Goal: Task Accomplishment & Management: Complete application form

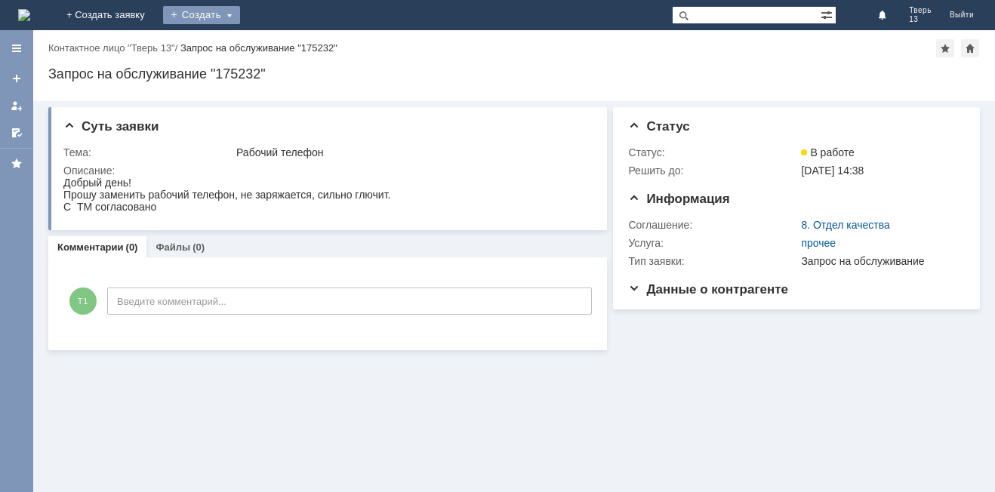
click at [240, 10] on div "Создать" at bounding box center [201, 15] width 77 height 18
click at [281, 46] on link "Заявка" at bounding box center [223, 45] width 115 height 18
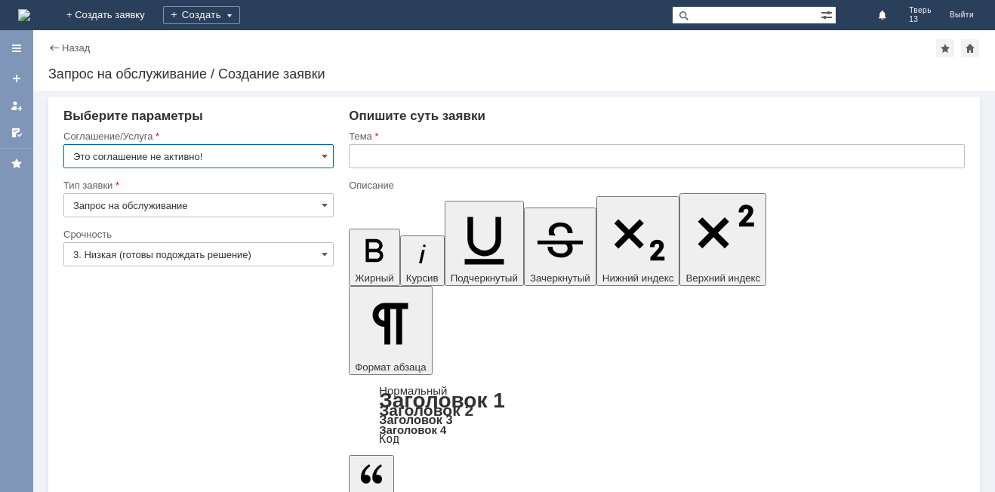
click at [242, 146] on input "Это соглашение не активно!" at bounding box center [198, 156] width 270 height 24
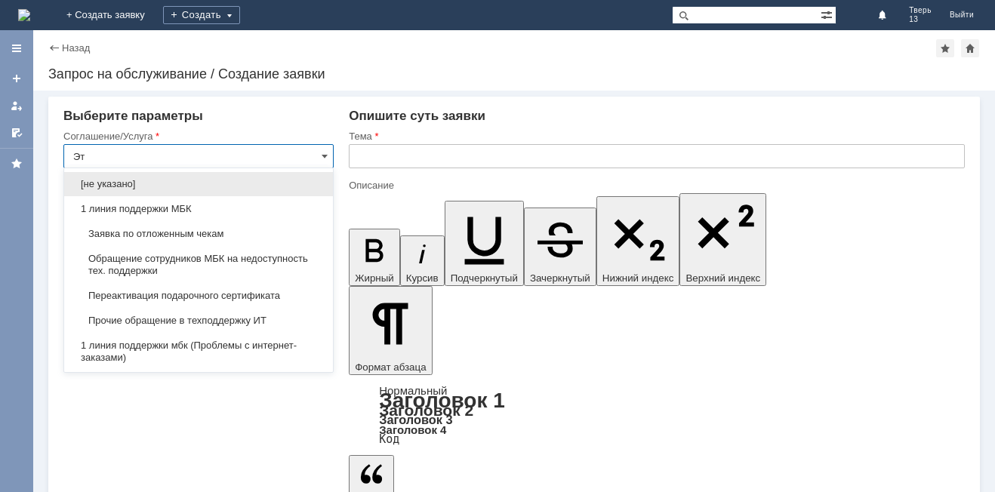
type input "[PERSON_NAME]"
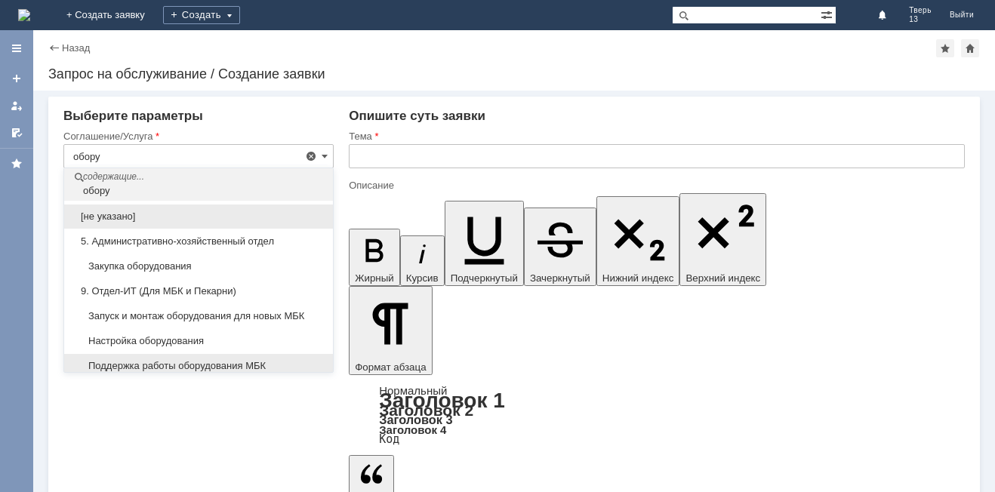
click at [245, 358] on div "Поддержка работы оборудования МБК" at bounding box center [198, 366] width 269 height 24
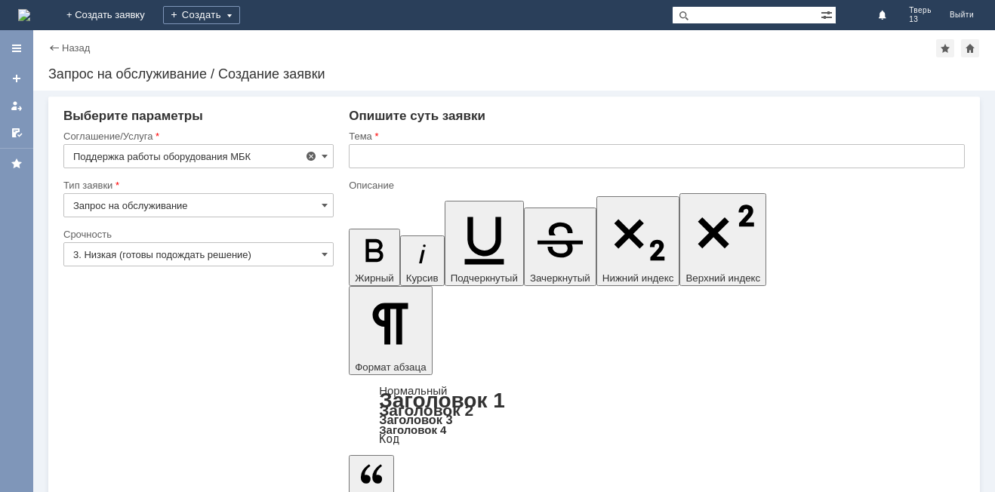
type input "Поддержка работы оборудования МБК"
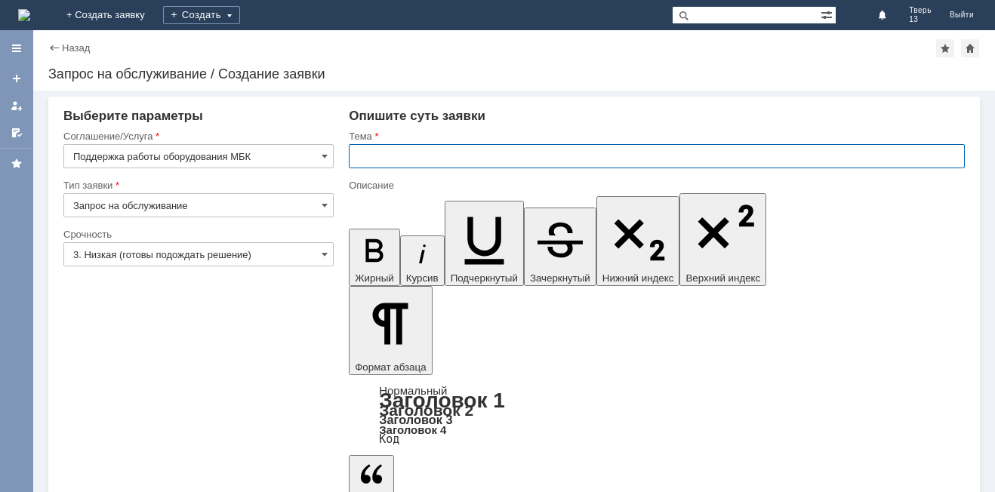
click at [405, 156] on input "text" at bounding box center [657, 156] width 616 height 24
type input "з"
type input "провод юсб"
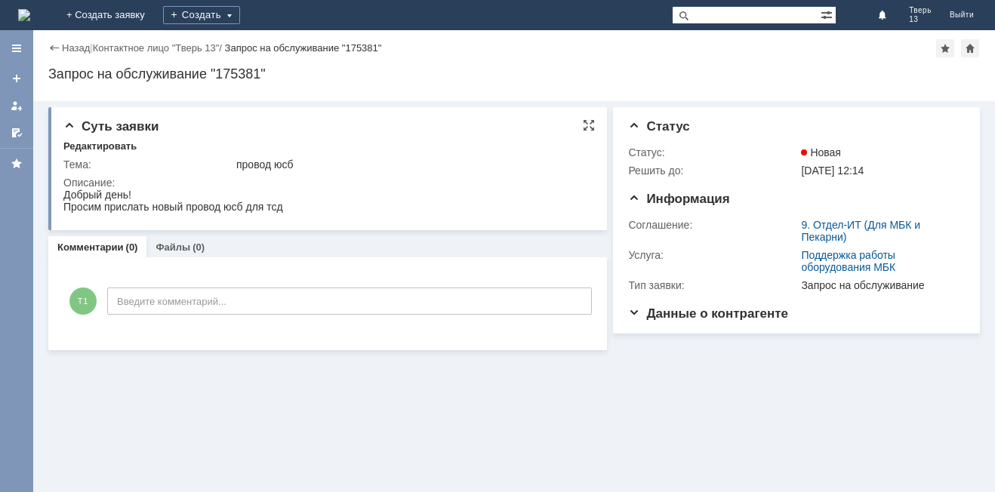
click at [436, 166] on div "провод юсб" at bounding box center [411, 165] width 350 height 12
drag, startPoint x: 498, startPoint y: 156, endPoint x: 484, endPoint y: 187, distance: 33.8
click at [497, 159] on td "провод юсб" at bounding box center [411, 165] width 356 height 18
